Goal: Information Seeking & Learning: Learn about a topic

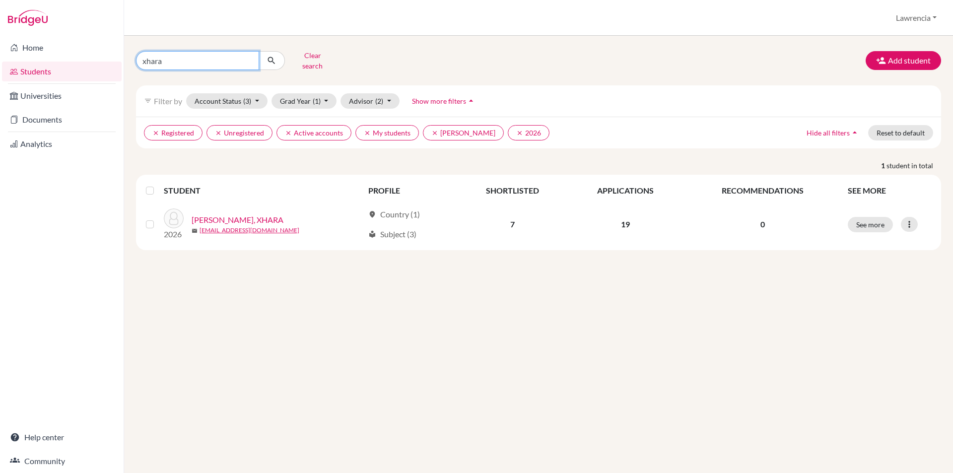
click at [208, 64] on input "xhara" at bounding box center [197, 60] width 123 height 19
type input "x"
type input "aseda"
click button "submit" at bounding box center [272, 60] width 26 height 19
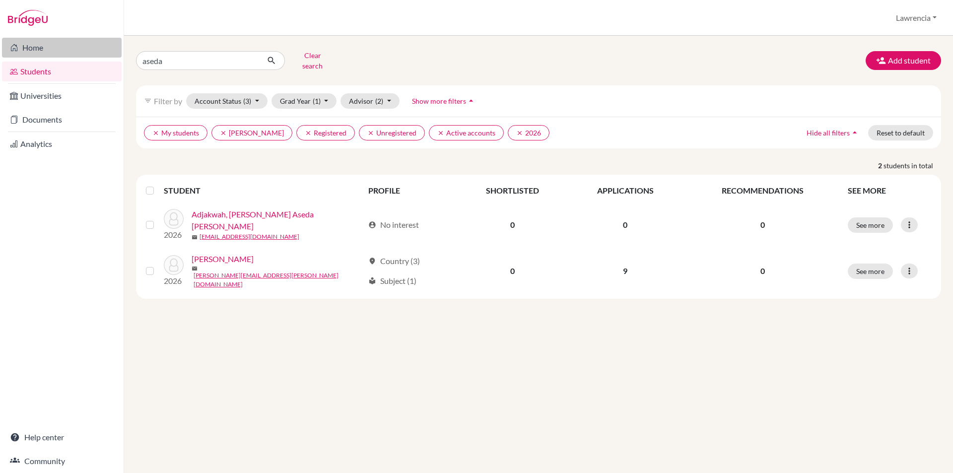
click at [77, 46] on link "Home" at bounding box center [62, 48] width 120 height 20
click at [180, 55] on input "aseda" at bounding box center [197, 60] width 123 height 19
type input "a"
type input "aseda"
click button "submit" at bounding box center [272, 60] width 26 height 19
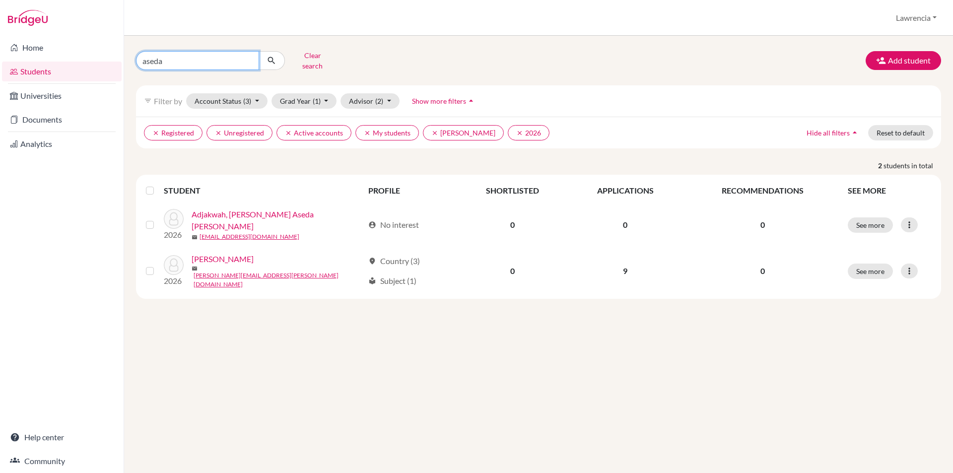
drag, startPoint x: 186, startPoint y: 54, endPoint x: 187, endPoint y: 48, distance: 6.0
click at [187, 54] on input "aseda" at bounding box center [197, 60] width 123 height 19
type input "a"
type input "kwakku"
click button "submit" at bounding box center [272, 60] width 26 height 19
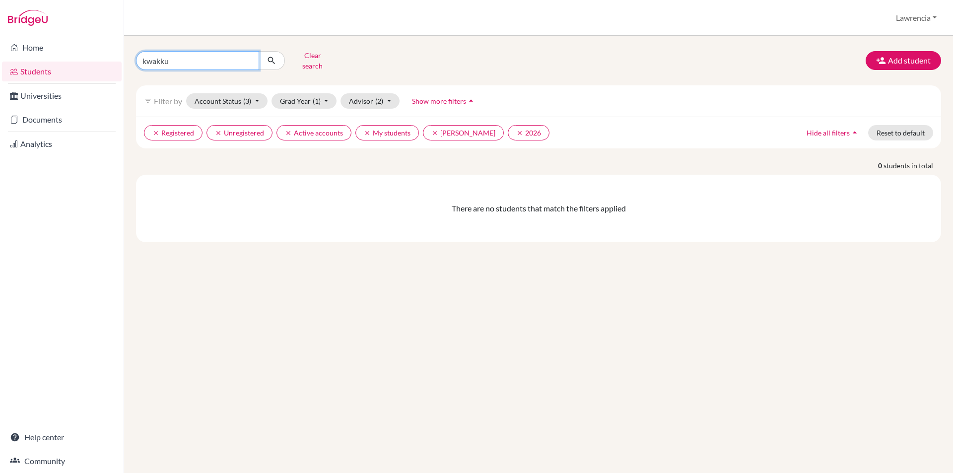
click at [189, 63] on input "kwakku" at bounding box center [197, 60] width 123 height 19
type input "[PERSON_NAME]"
click at [322, 54] on button "Clear search" at bounding box center [312, 61] width 55 height 26
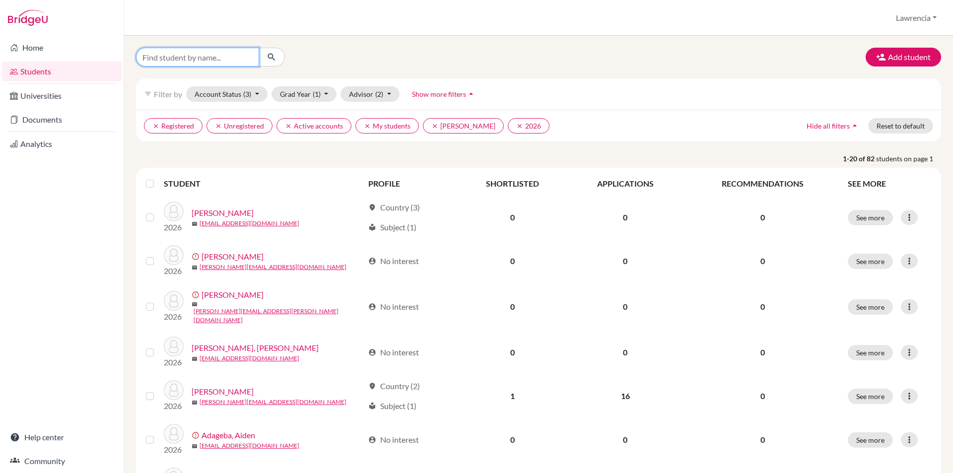
click at [220, 58] on input "Find student by name..." at bounding box center [197, 57] width 123 height 19
type input "[PERSON_NAME]"
click button "submit" at bounding box center [272, 57] width 26 height 19
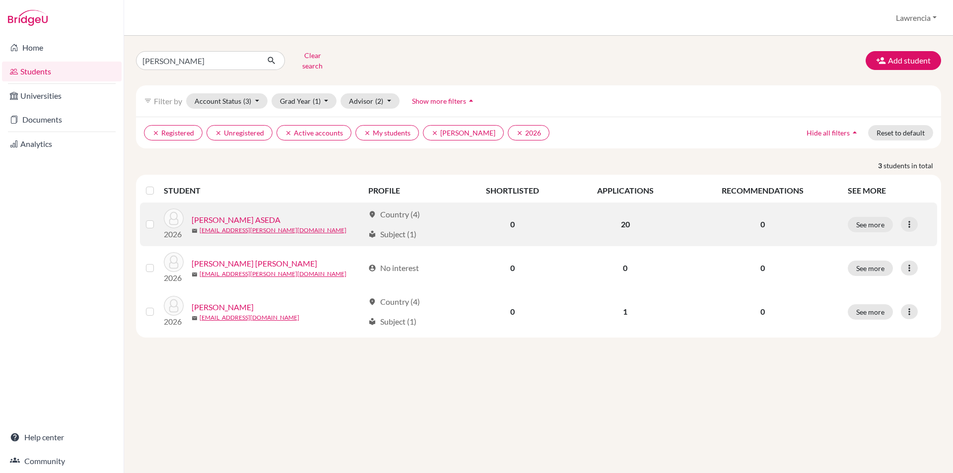
click at [248, 214] on link "[PERSON_NAME] ASEDA" at bounding box center [236, 220] width 89 height 12
click at [240, 214] on link "[PERSON_NAME] ASEDA" at bounding box center [236, 220] width 89 height 12
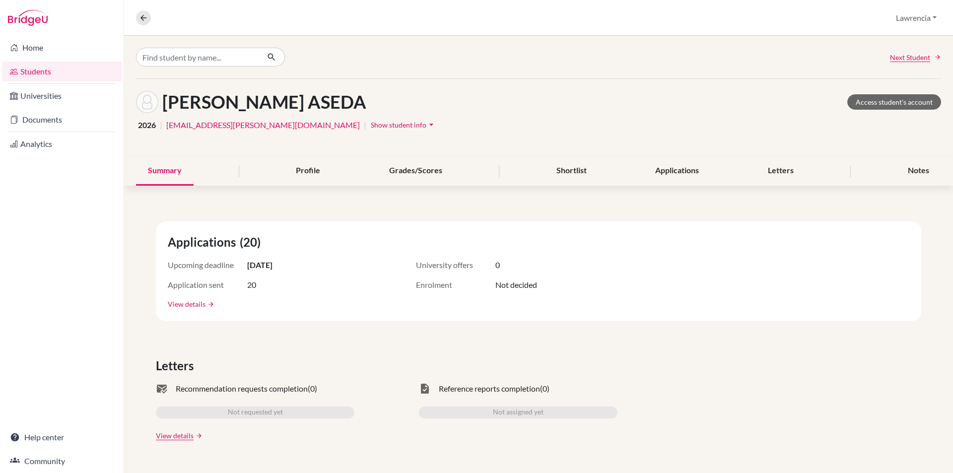
click at [191, 305] on link "View details" at bounding box center [187, 304] width 38 height 10
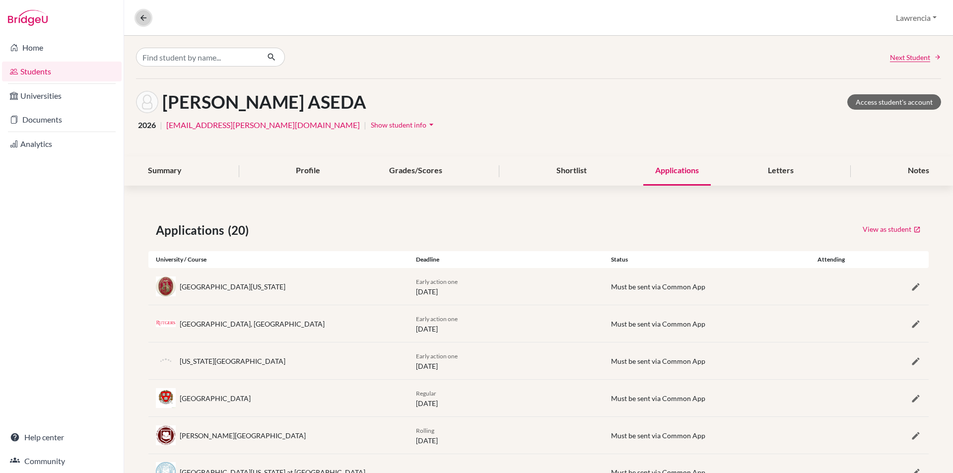
click at [146, 18] on icon at bounding box center [143, 17] width 9 height 9
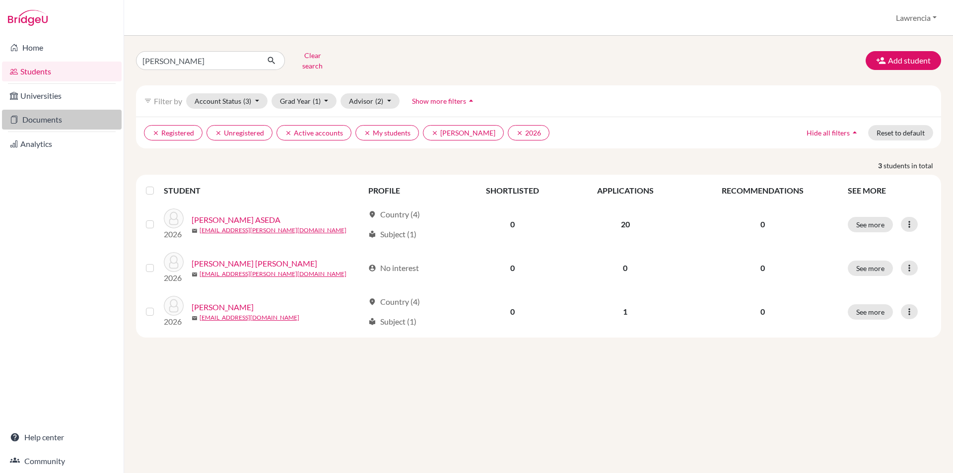
click at [34, 118] on link "Documents" at bounding box center [62, 120] width 120 height 20
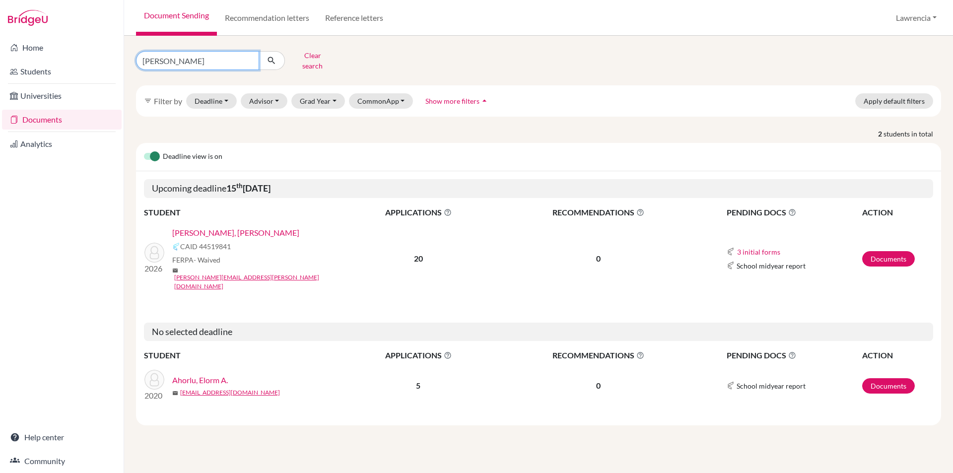
drag, startPoint x: 185, startPoint y: 57, endPoint x: 194, endPoint y: 56, distance: 9.1
click at [189, 56] on input "[PERSON_NAME]" at bounding box center [197, 60] width 123 height 19
type input "g"
type input "[PERSON_NAME]"
click button "submit" at bounding box center [272, 60] width 26 height 19
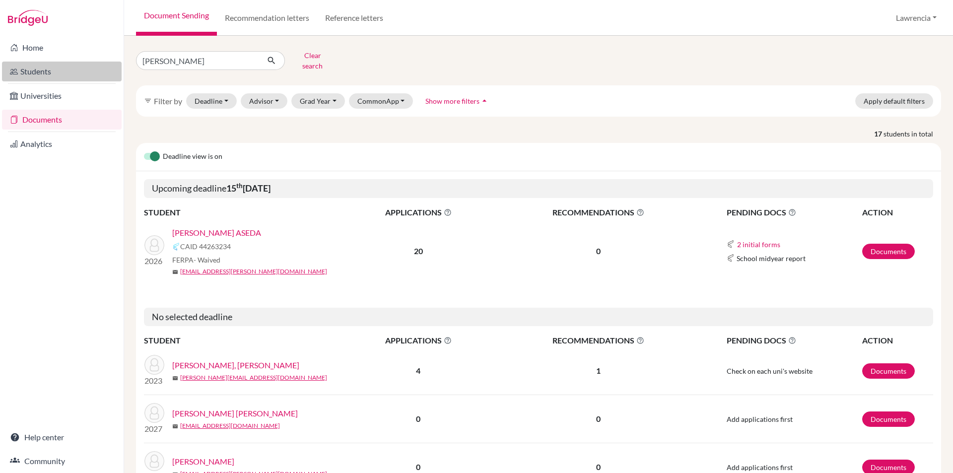
click at [55, 72] on link "Students" at bounding box center [62, 72] width 120 height 20
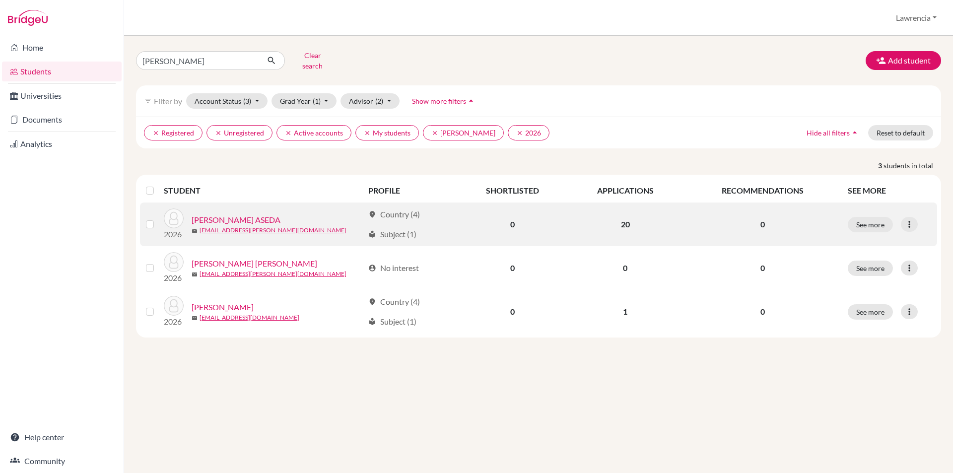
drag, startPoint x: 0, startPoint y: 0, endPoint x: 274, endPoint y: 210, distance: 345.5
click at [273, 214] on link "[PERSON_NAME] ASEDA" at bounding box center [236, 220] width 89 height 12
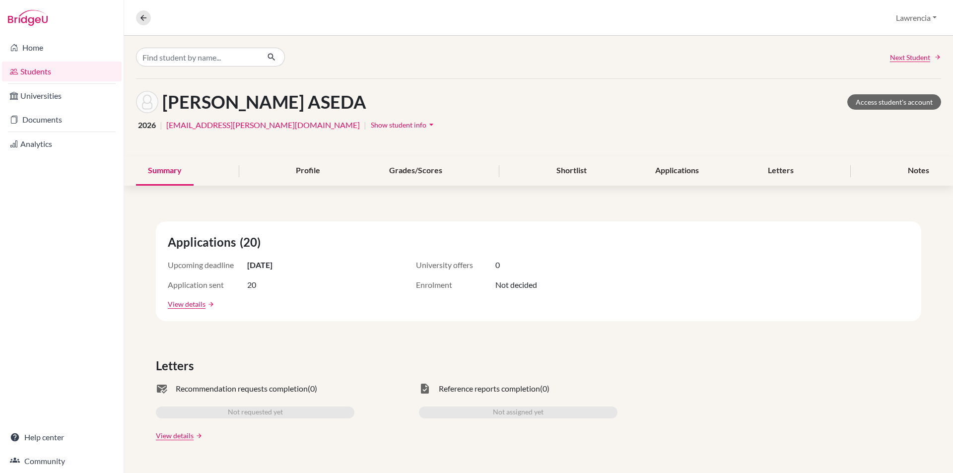
click at [371, 124] on span "Show student info" at bounding box center [399, 125] width 56 height 8
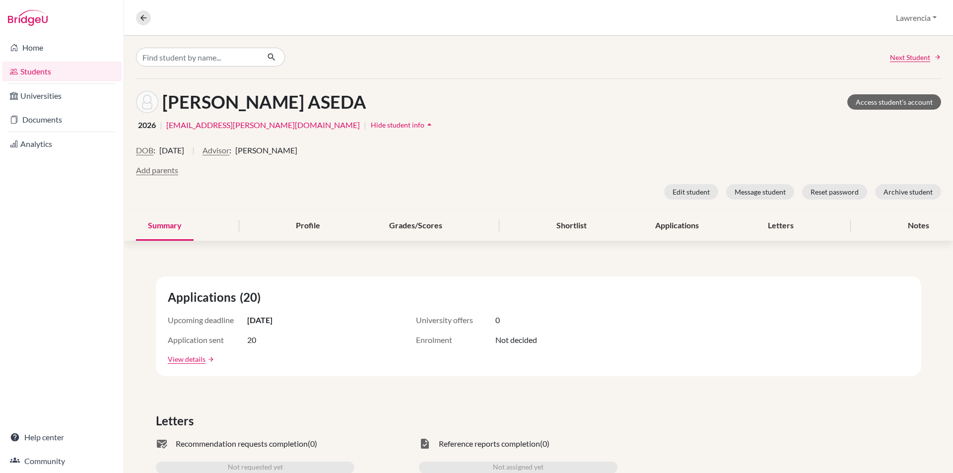
click at [461, 133] on div "AGYEPONG, KWAKU ASEDA Access student's account 2026 | kwakuaseda.agyepong@icsgh…" at bounding box center [538, 145] width 829 height 133
click at [49, 75] on link "Students" at bounding box center [62, 72] width 120 height 20
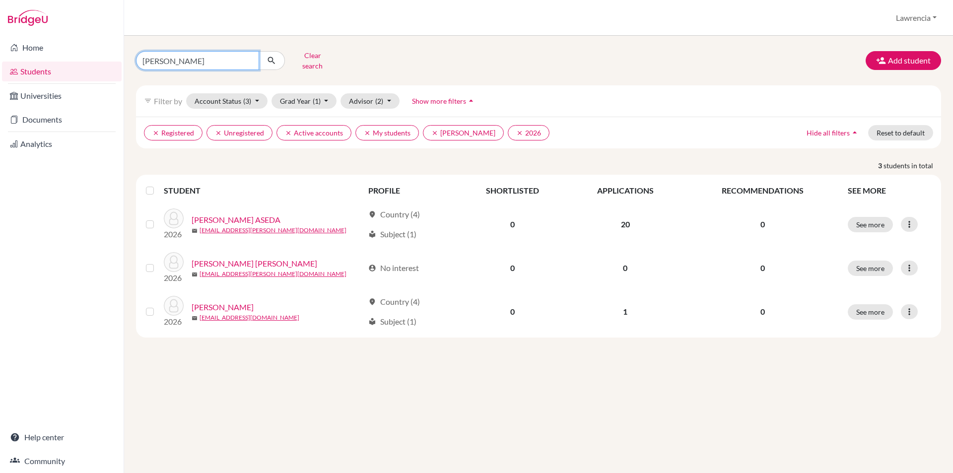
click at [198, 58] on input "[PERSON_NAME]" at bounding box center [197, 60] width 123 height 19
type input "k"
drag, startPoint x: 167, startPoint y: 55, endPoint x: 245, endPoint y: 49, distance: 77.7
click at [183, 51] on input "Find student by name..." at bounding box center [197, 60] width 123 height 19
type input "skyelar"
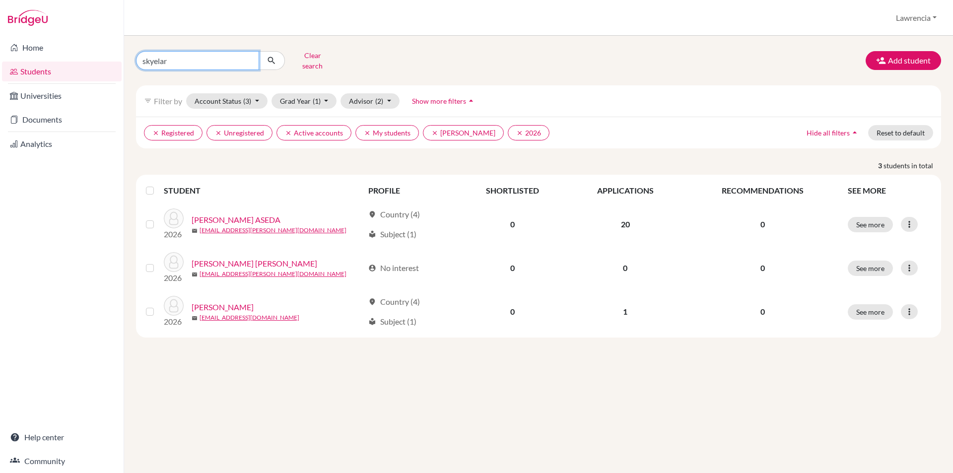
click button "submit" at bounding box center [272, 60] width 26 height 19
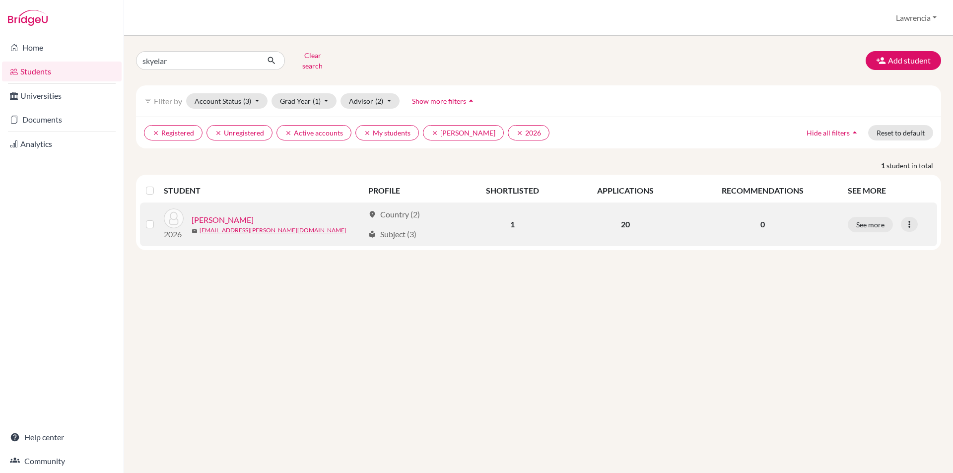
click at [243, 214] on link "[PERSON_NAME]" at bounding box center [223, 220] width 62 height 12
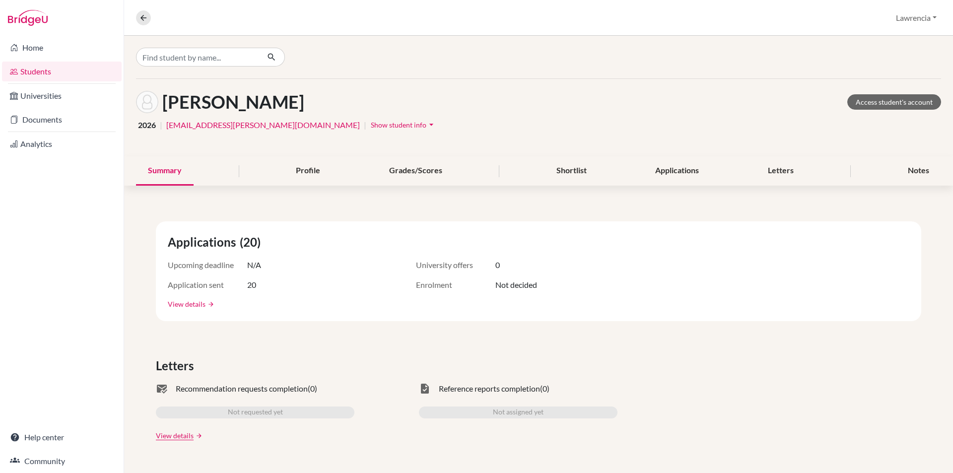
click at [189, 304] on link "View details" at bounding box center [187, 304] width 38 height 10
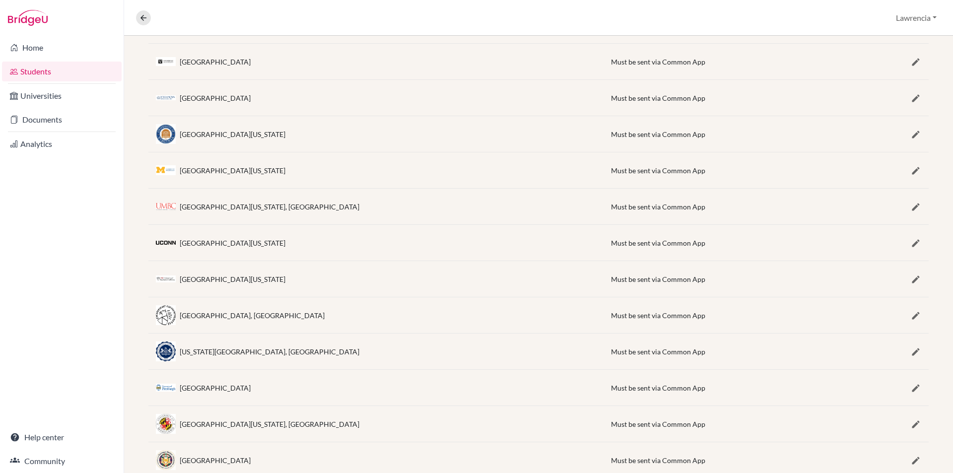
scroll to position [496, 0]
